Goal: Information Seeking & Learning: Learn about a topic

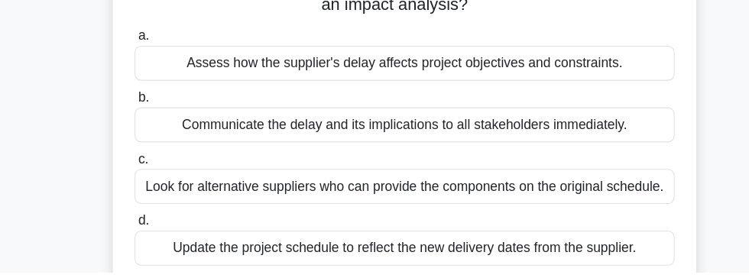
scroll to position [144, 0]
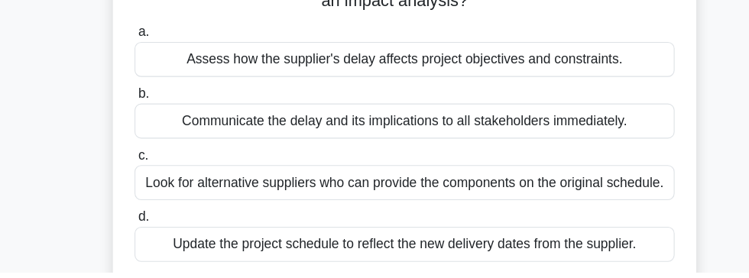
click at [554, 188] on div "Look for alternative suppliers who can provide the components on the original s…" at bounding box center [374, 196] width 495 height 32
click at [127, 176] on input "c. Look for alternative suppliers who can provide the components on the origina…" at bounding box center [127, 171] width 0 height 10
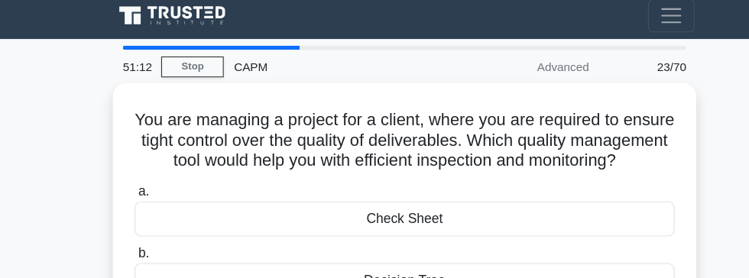
scroll to position [0, 0]
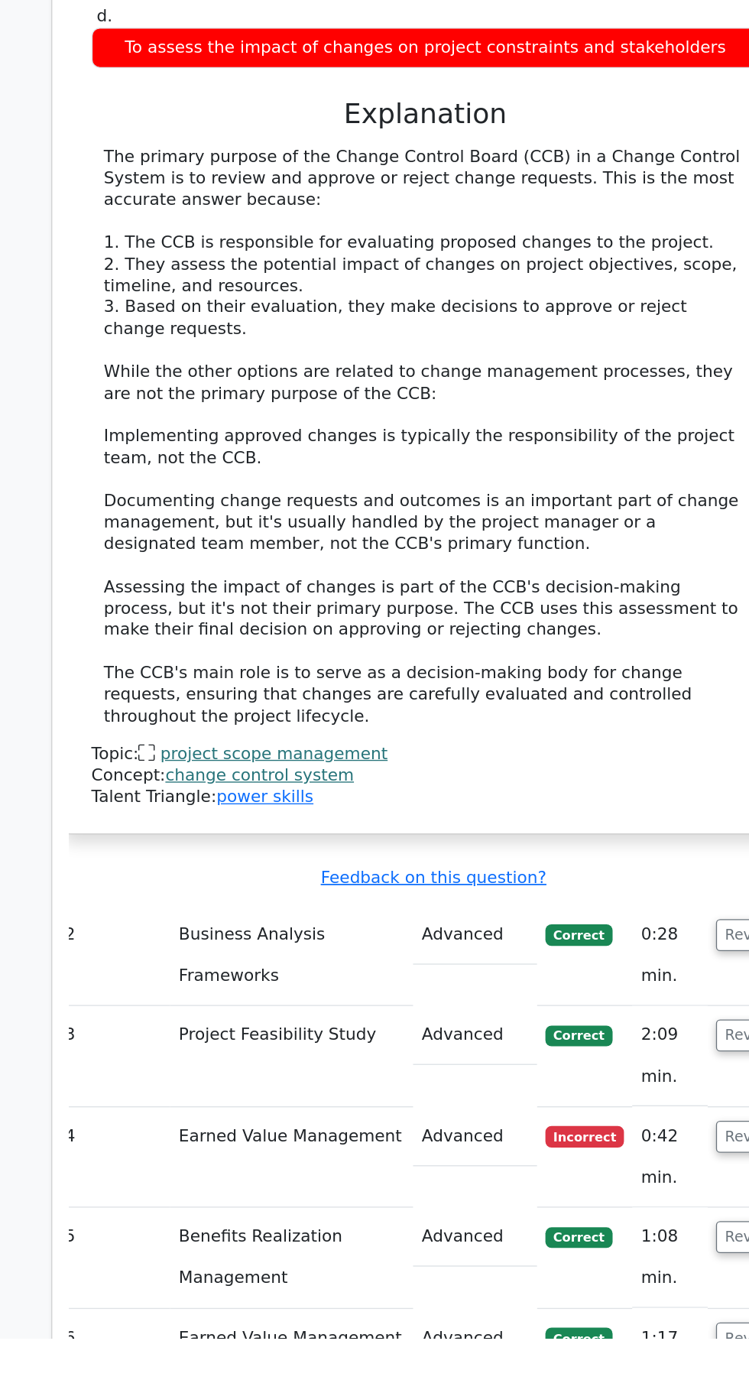
scroll to position [1479, 0]
click at [228, 956] on link "change control system" at bounding box center [262, 963] width 139 height 15
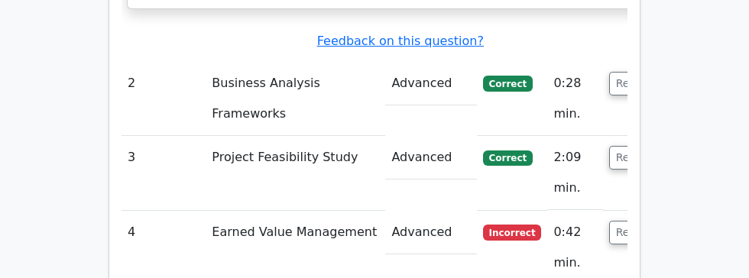
scroll to position [2483, 0]
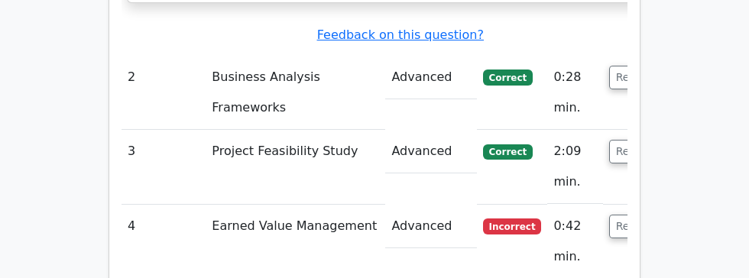
click at [609, 215] on button "Review" at bounding box center [635, 227] width 52 height 24
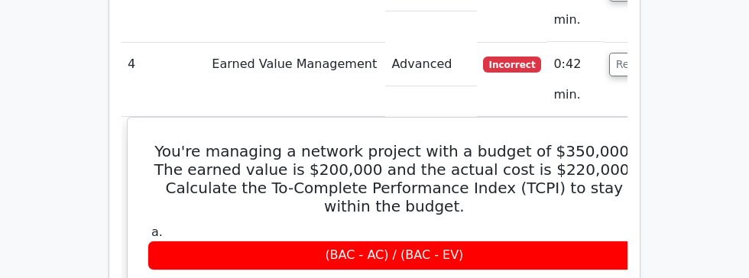
scroll to position [2647, 0]
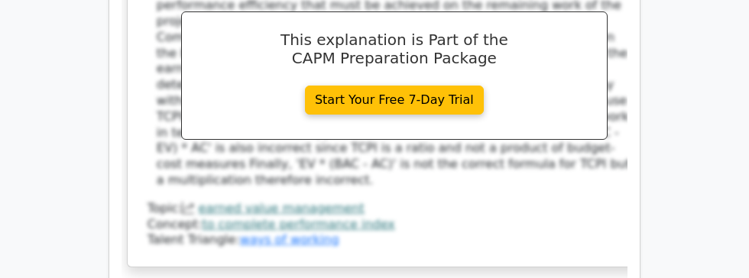
click at [245, 201] on link "earned value management" at bounding box center [282, 208] width 166 height 15
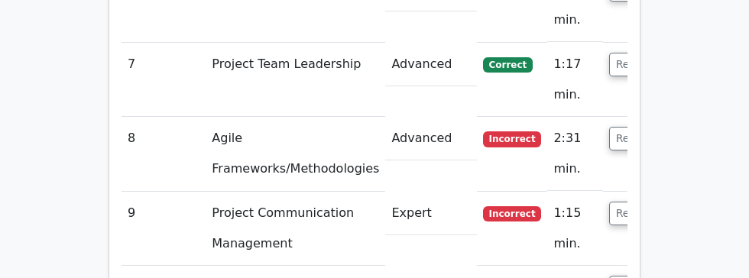
scroll to position [3572, 0]
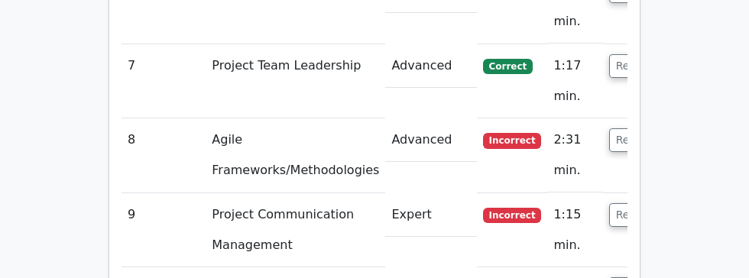
click at [614, 128] on button "Review" at bounding box center [635, 140] width 52 height 24
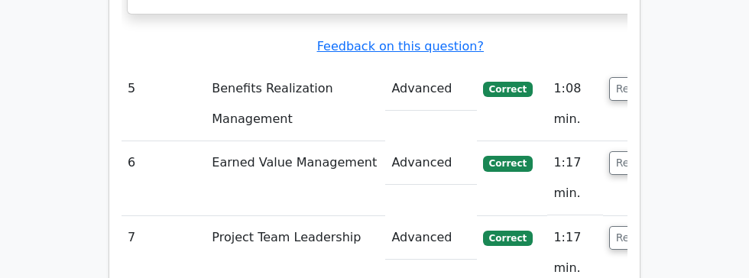
scroll to position [3399, 0]
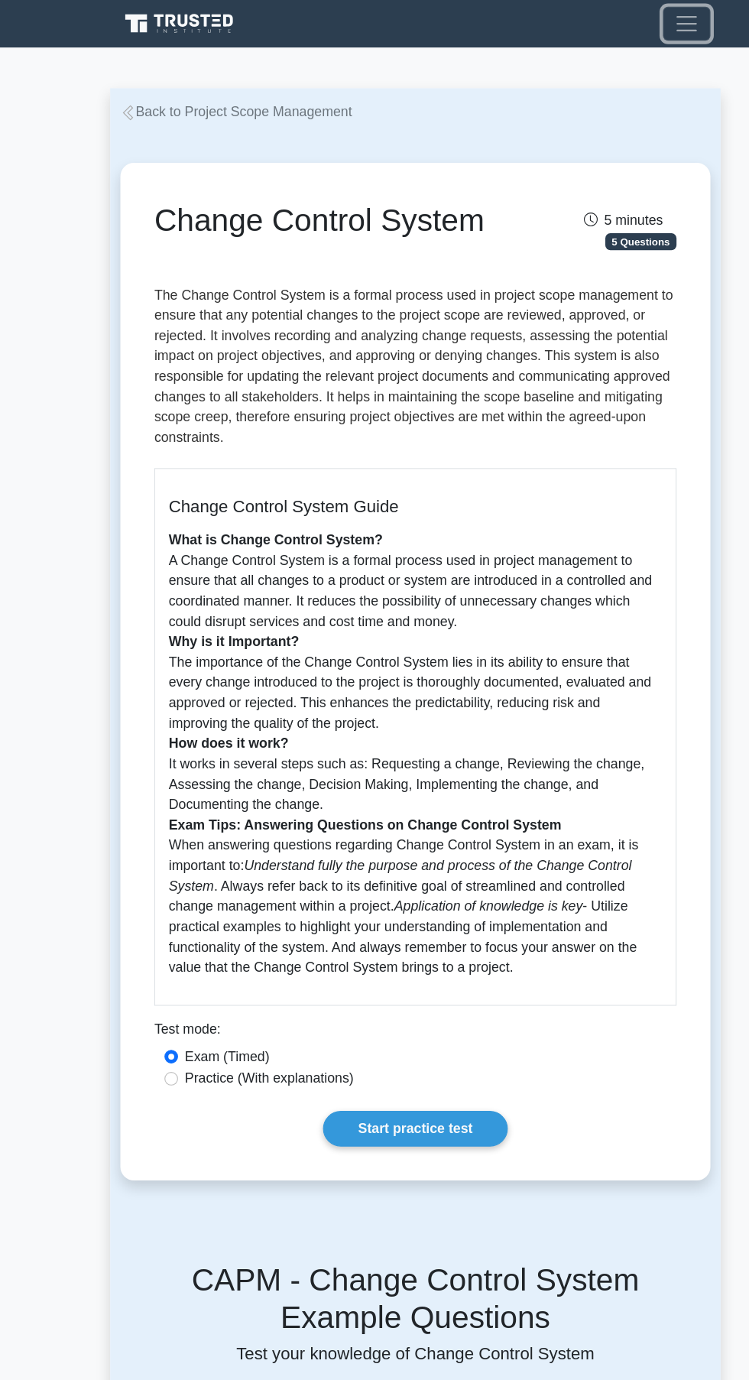
click at [616, 21] on span "Toggle navigation" at bounding box center [619, 21] width 23 height 23
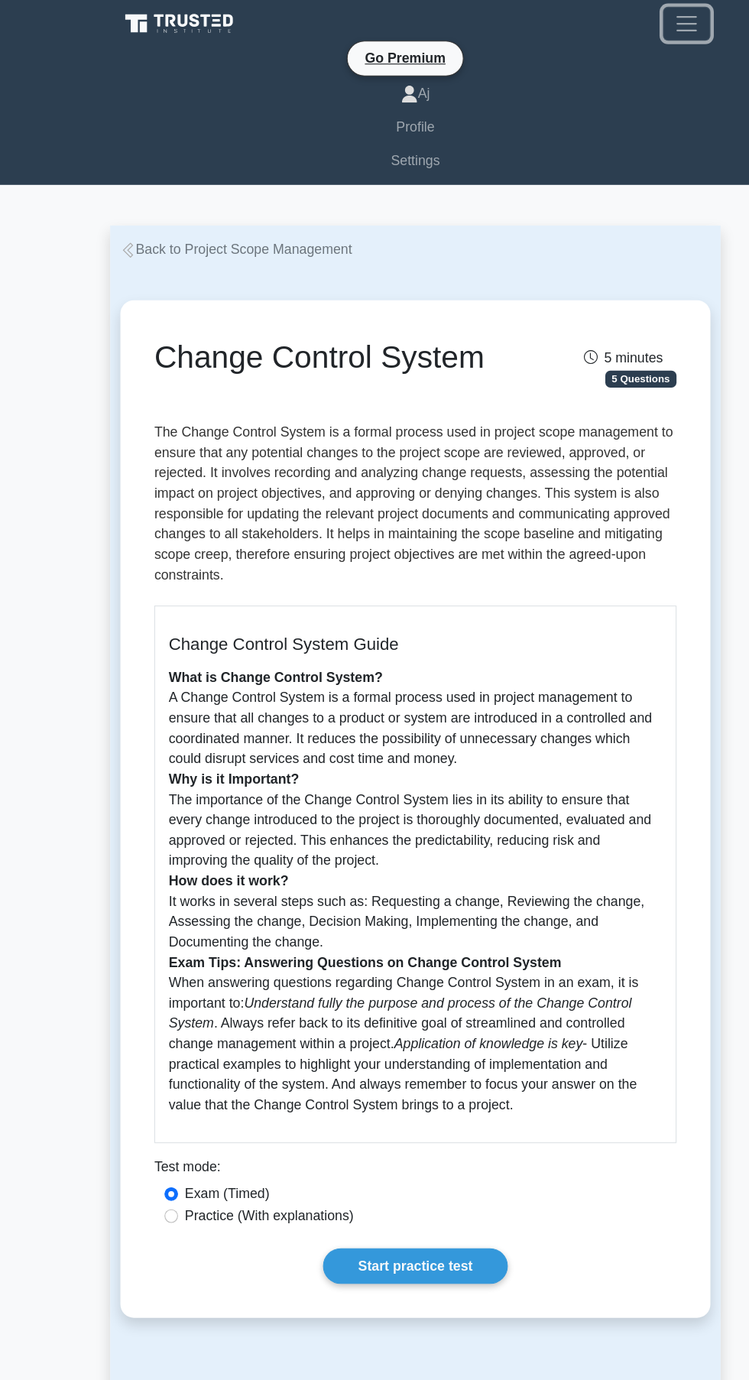
click at [606, 23] on button "Toggle navigation" at bounding box center [619, 21] width 43 height 31
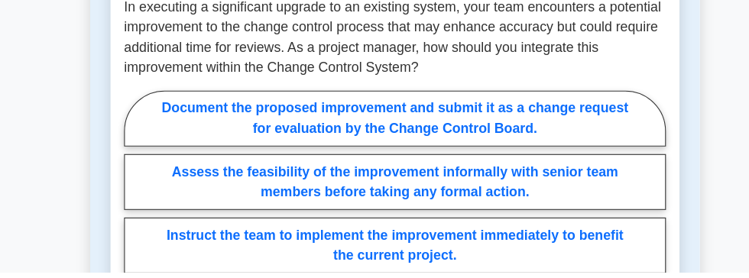
scroll to position [1282, 0]
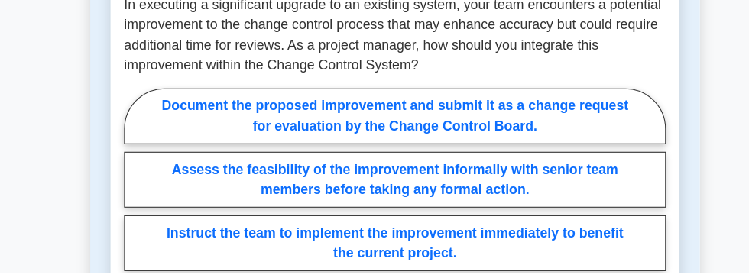
click at [545, 134] on label "Document the proposed improvement and submit it as a change request for evaluat…" at bounding box center [374, 137] width 489 height 50
click at [140, 223] on input "Document the proposed improvement and submit it as a change request for evaluat…" at bounding box center [135, 228] width 10 height 10
radio input "true"
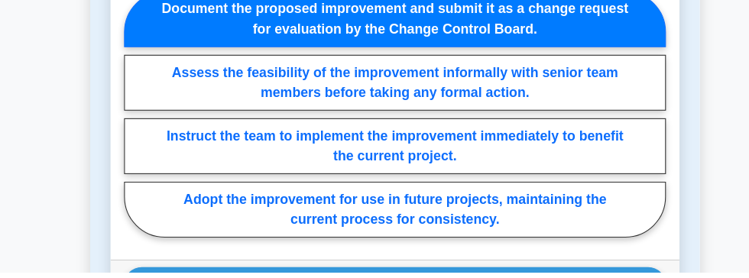
scroll to position [1372, 0]
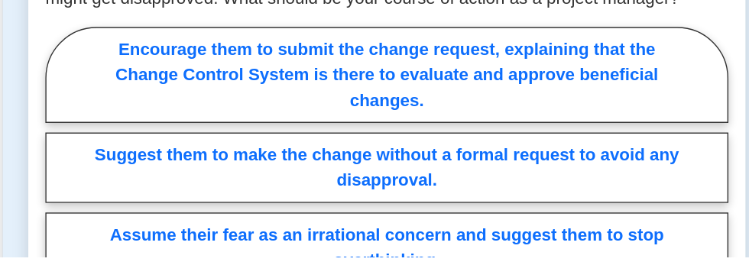
scroll to position [2120, 0]
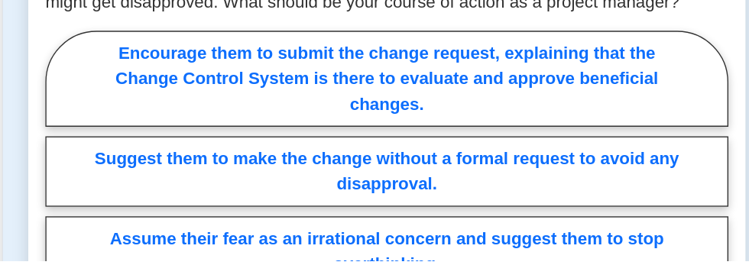
click at [562, 126] on label "Encourage them to submit the change request, explaining that the Change Control…" at bounding box center [374, 147] width 489 height 69
click at [140, 224] on input "Encourage them to submit the change request, explaining that the Change Control…" at bounding box center [135, 229] width 10 height 10
radio input "true"
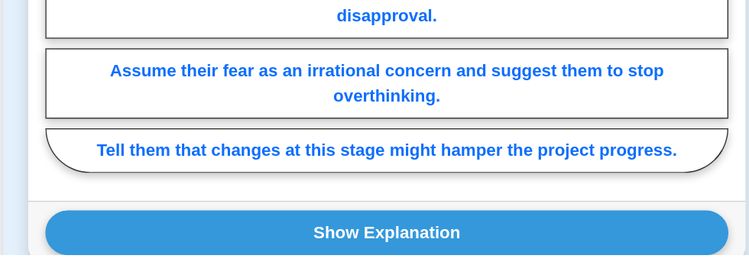
scroll to position [2237, 0]
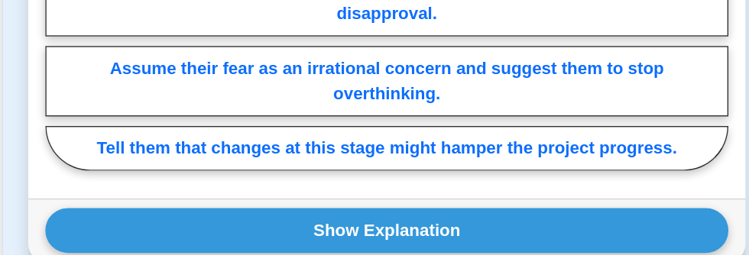
click at [282, 245] on button "Show Explanation" at bounding box center [374, 261] width 489 height 32
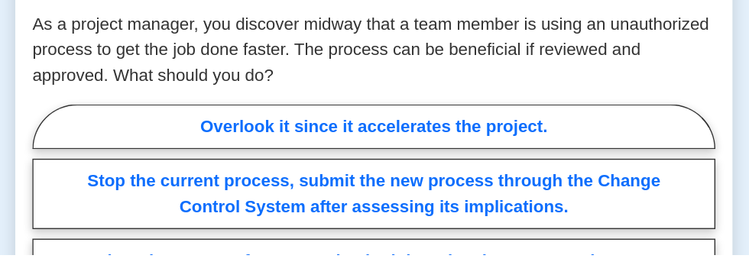
scroll to position [2792, 0]
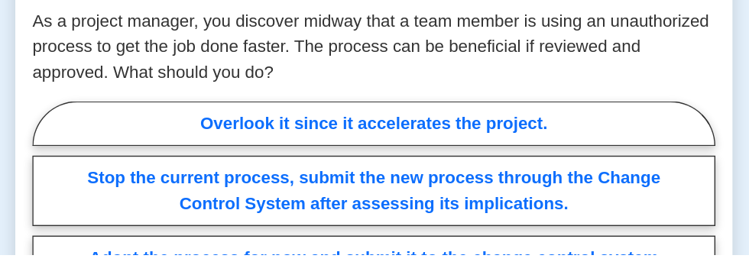
click at [190, 207] on label "Stop the current process, submit the new process through the Change Control Sys…" at bounding box center [374, 232] width 489 height 50
click at [140, 261] on input "Stop the current process, submit the new process through the Change Control Sys…" at bounding box center [135, 266] width 10 height 10
radio input "true"
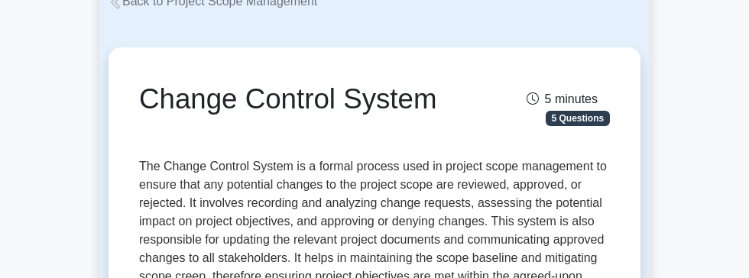
scroll to position [0, 0]
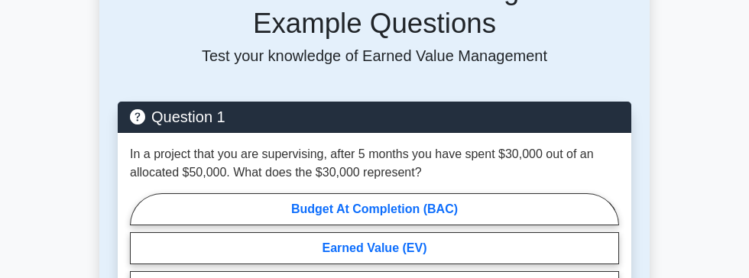
scroll to position [1187, 0]
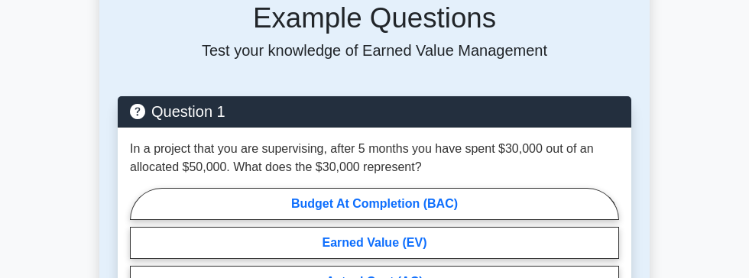
click at [140, 272] on input "Planned Value (PV)" at bounding box center [135, 267] width 10 height 10
radio input "true"
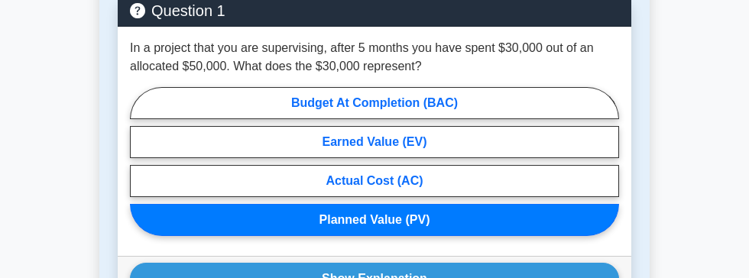
scroll to position [1289, 0]
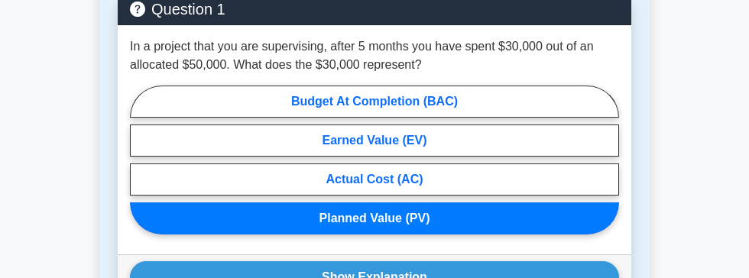
click at [184, 86] on label "Budget At Completion (BAC)" at bounding box center [374, 102] width 489 height 32
click at [140, 160] on input "Budget At Completion (BAC)" at bounding box center [135, 165] width 10 height 10
radio input "true"
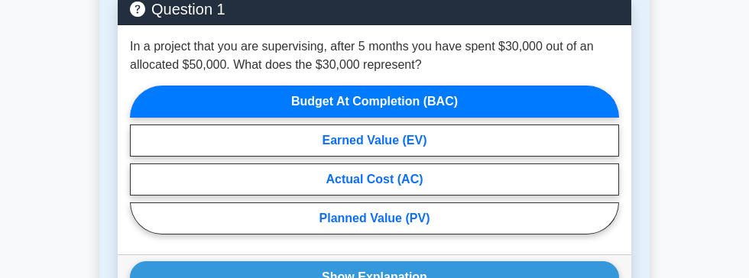
click at [193, 268] on button "Show Explanation" at bounding box center [374, 277] width 489 height 32
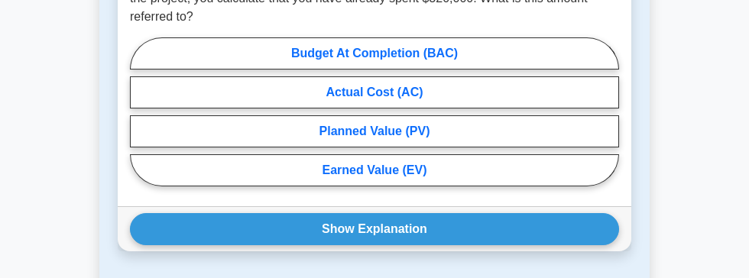
scroll to position [1884, 0]
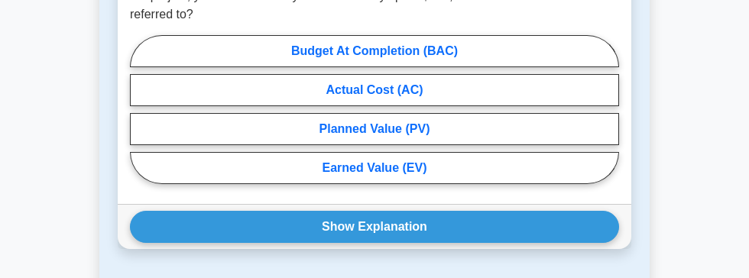
click at [213, 44] on label "Budget At Completion (BAC)" at bounding box center [374, 51] width 489 height 32
click at [140, 109] on input "Budget At Completion (BAC)" at bounding box center [135, 114] width 10 height 10
radio input "true"
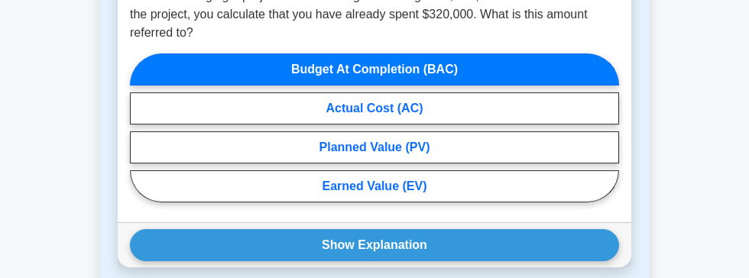
scroll to position [1892, 0]
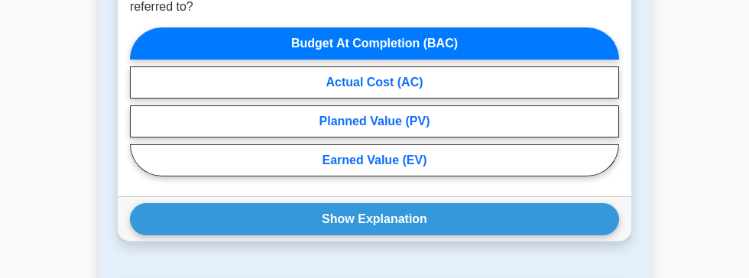
click at [210, 228] on button "Show Explanation" at bounding box center [374, 219] width 489 height 32
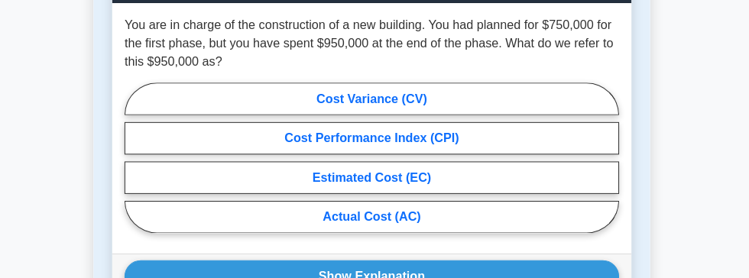
scroll to position [2398, 0]
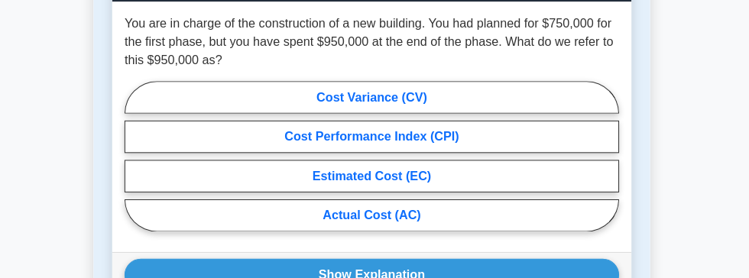
click at [167, 93] on label "Cost Variance (CV)" at bounding box center [374, 100] width 489 height 32
click at [140, 158] on input "Cost Variance (CV)" at bounding box center [135, 163] width 10 height 10
radio input "true"
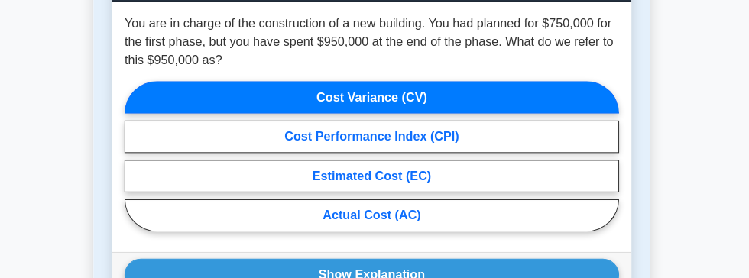
click at [579, 276] on button "Show Explanation" at bounding box center [374, 276] width 489 height 32
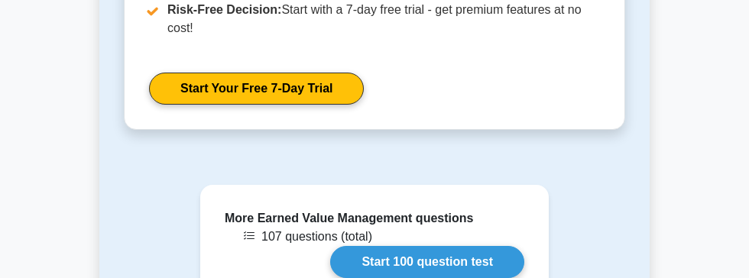
scroll to position [3287, 0]
